Goal: Task Accomplishment & Management: Manage account settings

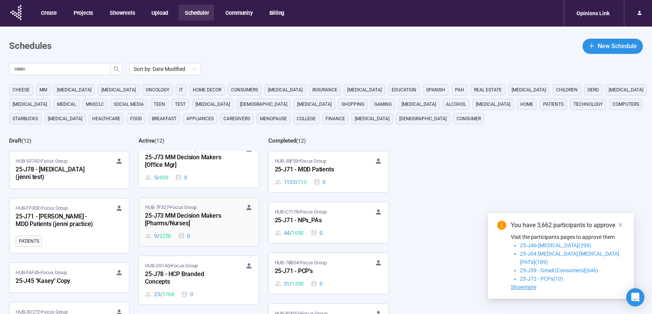
scroll to position [387, 0]
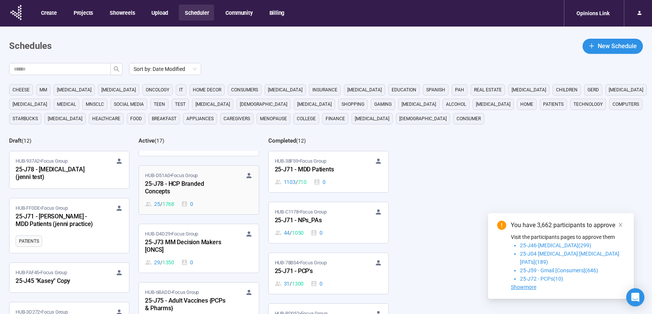
click at [228, 198] on div "HUB-D51A0 • Focus Group 25-J78 - HCP Branded Concepts 25 / 1768 0" at bounding box center [198, 190] width 107 height 36
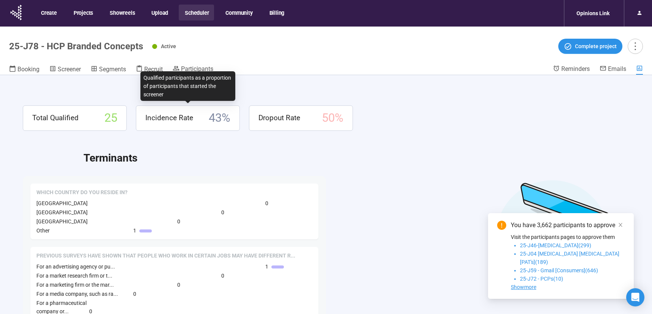
click at [157, 72] on div "Qualified participants as a proportion of participants that started the screener" at bounding box center [187, 86] width 95 height 30
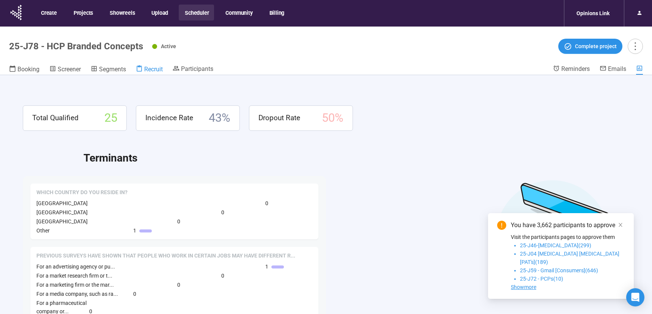
click at [154, 68] on span "Recruit" at bounding box center [153, 69] width 19 height 7
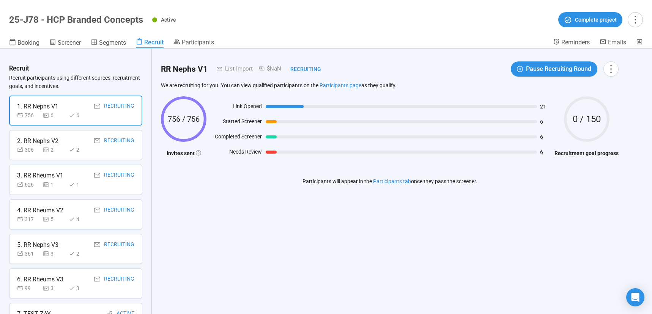
click at [71, 108] on div "1. RR Nephs V1 Recruiting" at bounding box center [75, 106] width 117 height 9
click at [71, 139] on div "2. RR Nephs V2 Recruiting" at bounding box center [75, 140] width 117 height 9
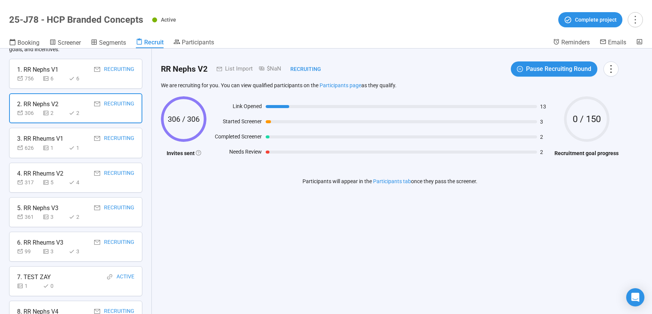
scroll to position [39, 0]
click at [70, 140] on div "3. RR Rheums V1 Recruiting" at bounding box center [75, 136] width 117 height 9
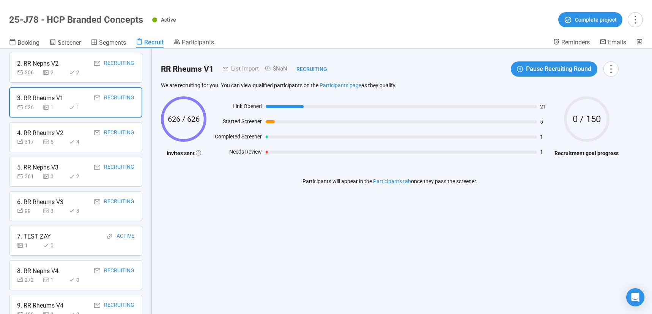
scroll to position [148, 0]
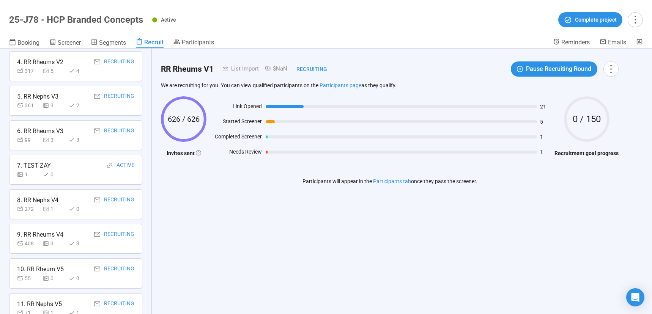
click at [67, 170] on div "7. TEST ZAY Active" at bounding box center [75, 165] width 117 height 9
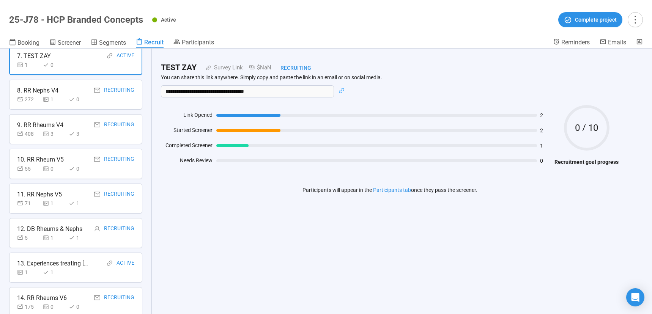
scroll to position [296, 0]
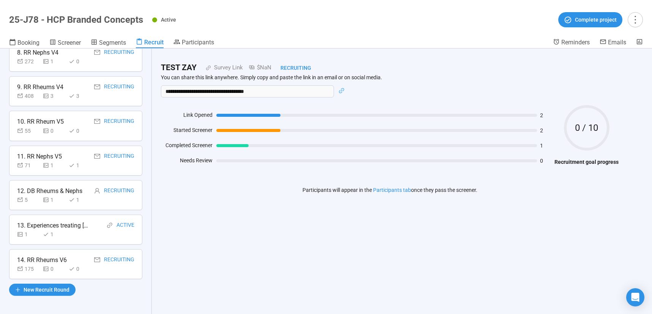
click at [65, 221] on div "13. Experiences treating [MEDICAL_DATA]" at bounding box center [53, 225] width 72 height 9
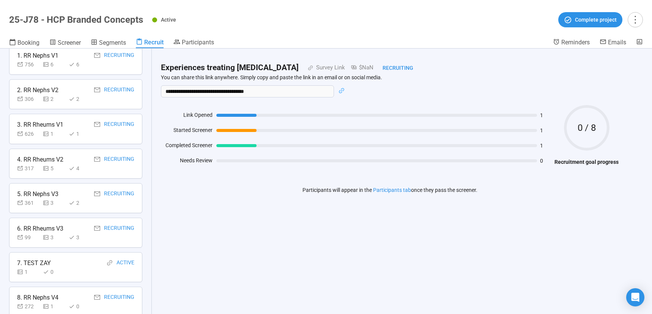
scroll to position [0, 0]
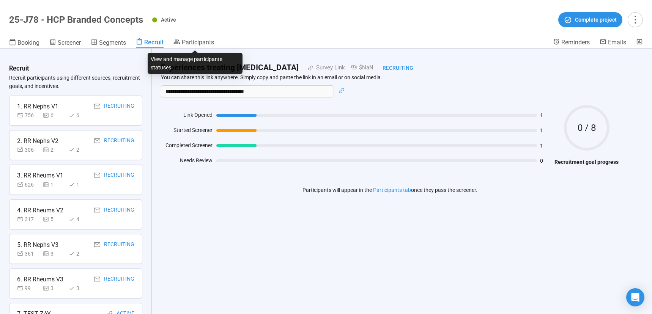
click at [198, 36] on header "25-J78 - HCP Branded Concepts Active Complete project Booking Screener Segments…" at bounding box center [326, 24] width 652 height 49
click at [200, 43] on span "Participants" at bounding box center [198, 42] width 32 height 7
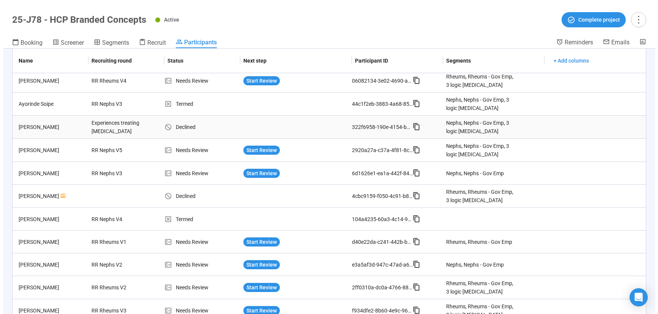
scroll to position [271, 0]
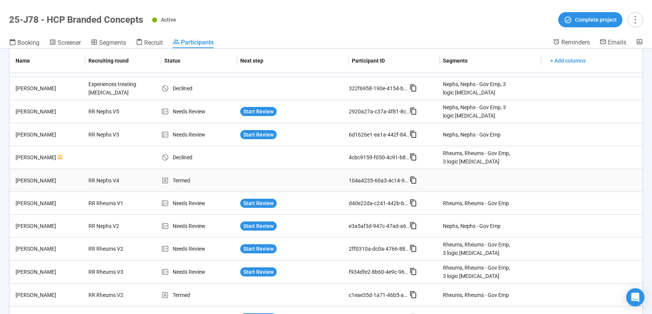
click at [175, 178] on div "Termed" at bounding box center [199, 180] width 76 height 8
click at [185, 180] on div "Termed" at bounding box center [199, 180] width 76 height 8
click at [122, 181] on div "RR Nephs V4" at bounding box center [113, 180] width 57 height 14
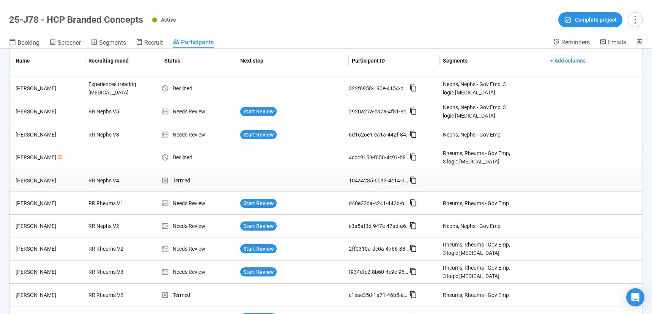
click at [60, 181] on div "[PERSON_NAME]" at bounding box center [49, 180] width 73 height 8
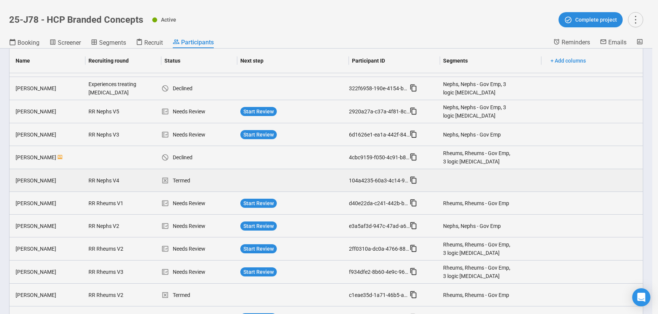
click at [59, 181] on div "[PERSON_NAME] Panelist notes Project notes Add notes, i.e. how the last intervi…" at bounding box center [329, 157] width 658 height 314
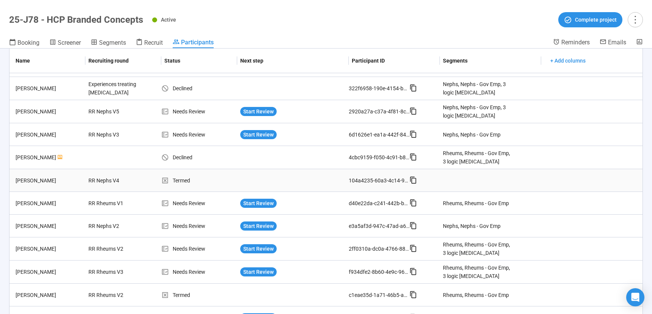
click at [58, 181] on div "[PERSON_NAME]" at bounding box center [49, 180] width 73 height 8
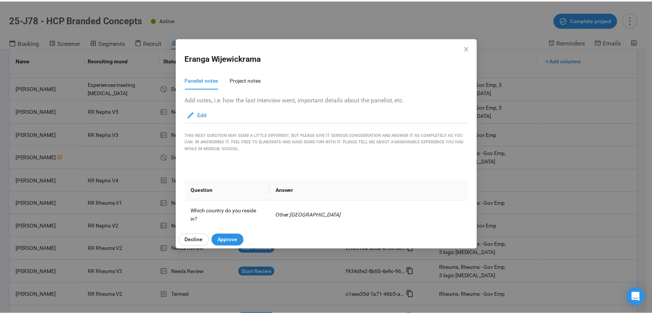
scroll to position [39, 0]
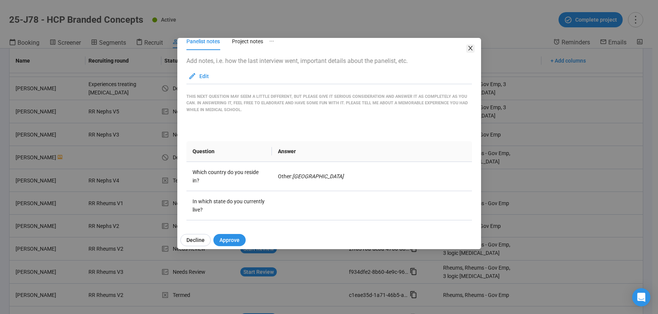
click at [468, 50] on icon "close" at bounding box center [470, 48] width 6 height 6
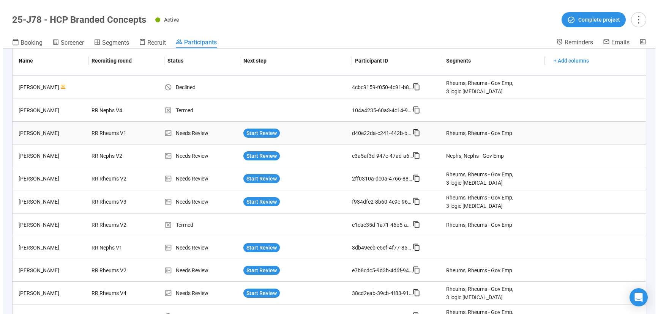
scroll to position [342, 0]
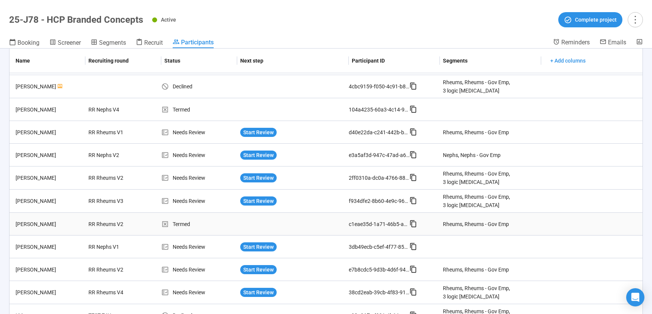
click at [74, 221] on div "[PERSON_NAME]" at bounding box center [49, 224] width 73 height 8
click at [74, 220] on div "[PERSON_NAME]" at bounding box center [49, 224] width 73 height 8
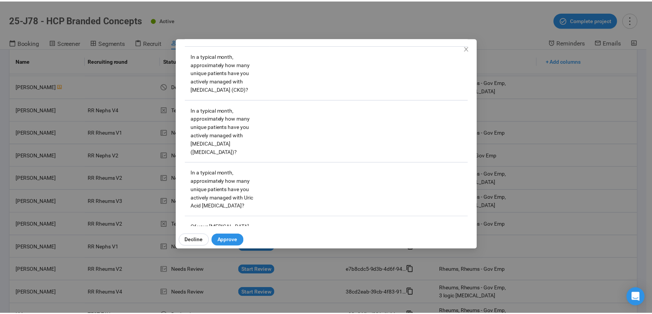
scroll to position [1606, 0]
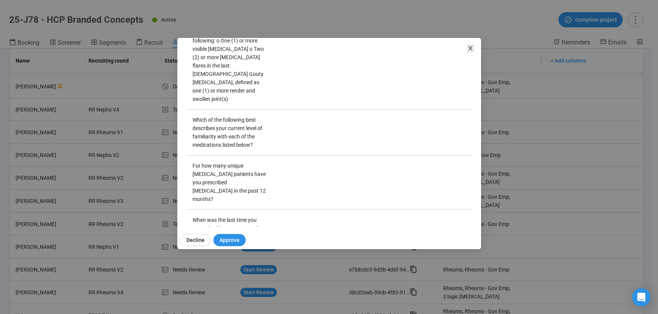
click at [470, 48] on icon "close" at bounding box center [470, 48] width 4 height 5
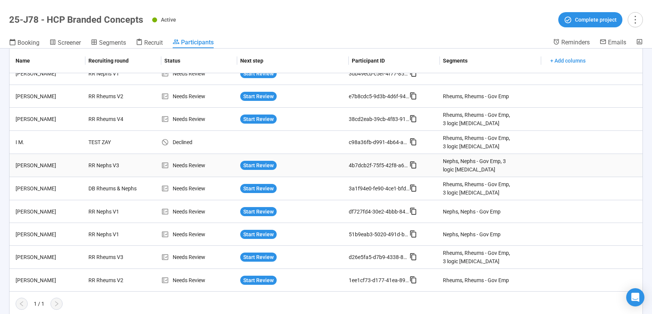
scroll to position [518, 0]
